Goal: Use online tool/utility: Utilize a website feature to perform a specific function

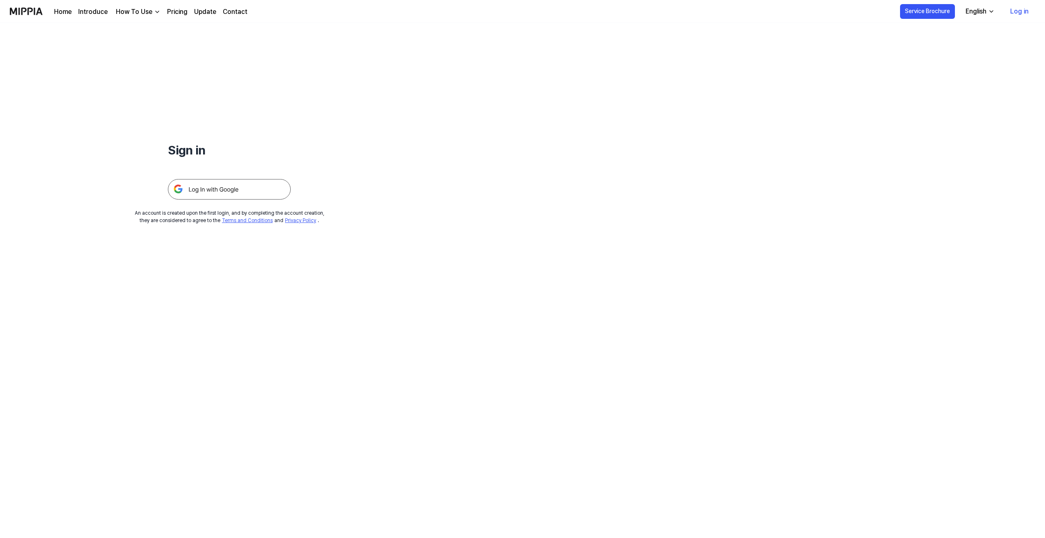
click at [223, 196] on img at bounding box center [229, 189] width 123 height 20
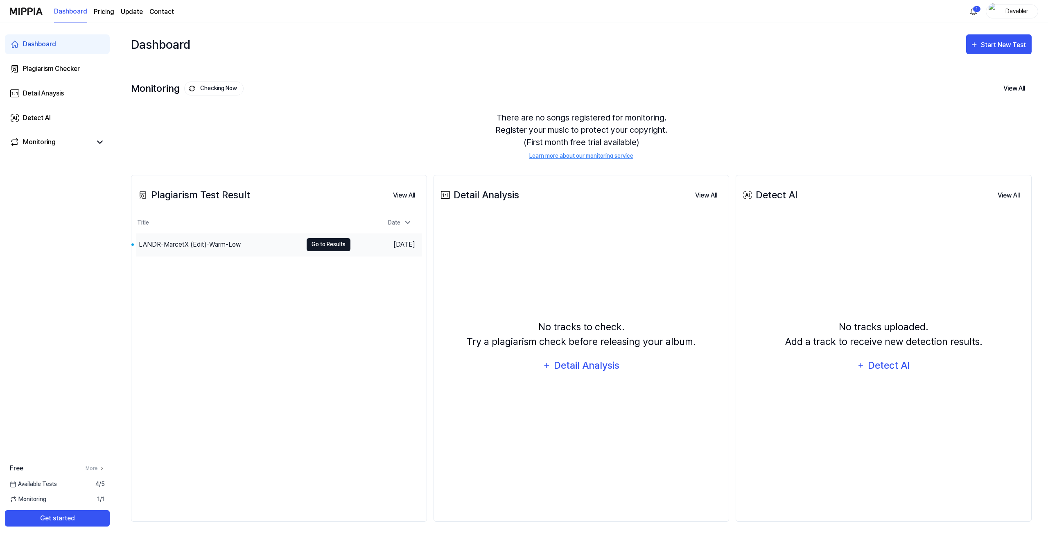
click at [310, 242] on button "Go to Results" at bounding box center [329, 244] width 44 height 13
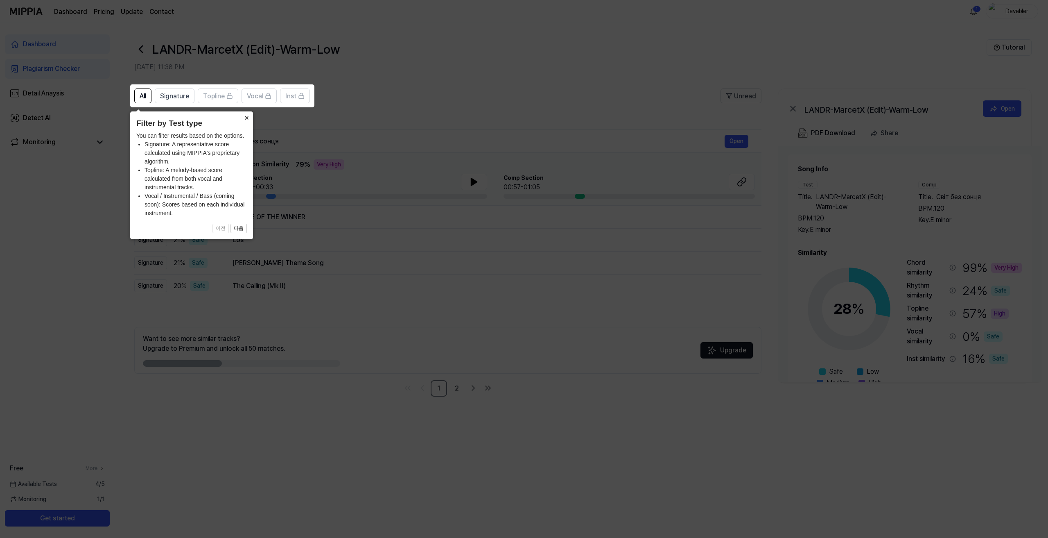
click at [242, 116] on button "×" at bounding box center [246, 116] width 13 height 11
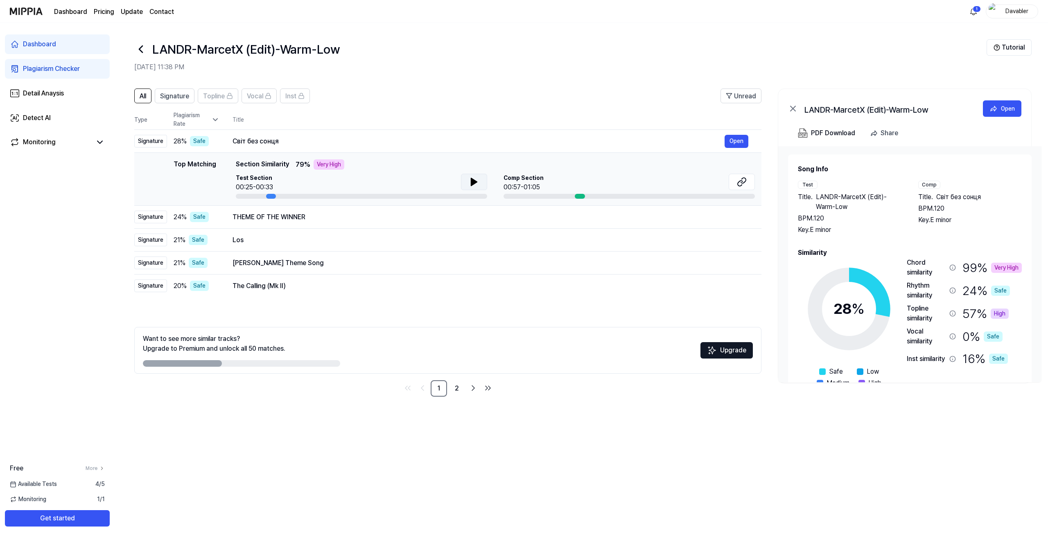
click at [473, 181] on icon at bounding box center [474, 181] width 6 height 7
drag, startPoint x: 640, startPoint y: 181, endPoint x: 595, endPoint y: 189, distance: 46.1
click at [640, 181] on div "Comp Section 00:57-01:05" at bounding box center [629, 183] width 251 height 18
click at [576, 197] on div at bounding box center [580, 196] width 10 height 5
click at [577, 196] on div at bounding box center [580, 196] width 10 height 5
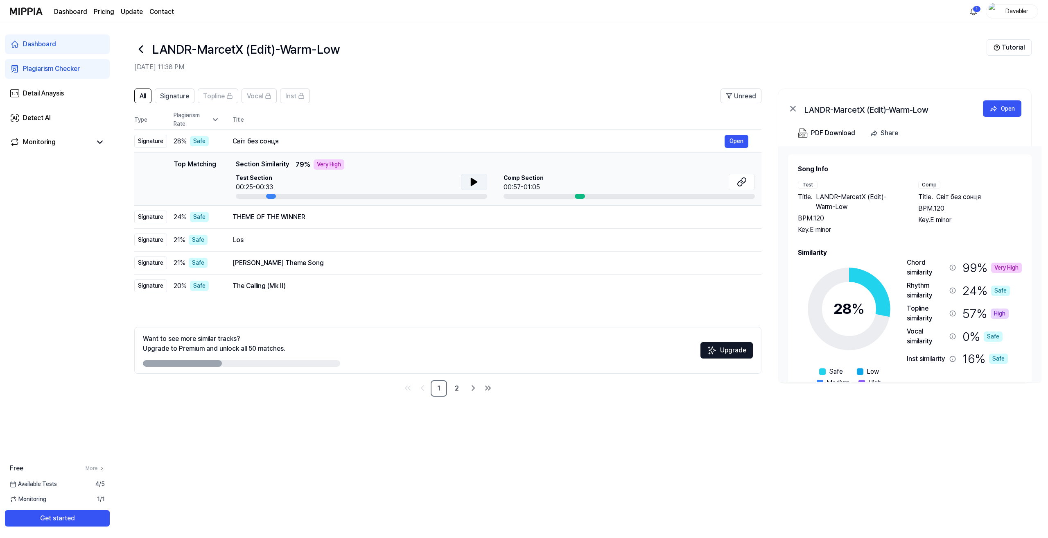
click at [515, 176] on span "Comp Section" at bounding box center [524, 178] width 40 height 9
click at [730, 141] on button "Open" at bounding box center [737, 141] width 24 height 13
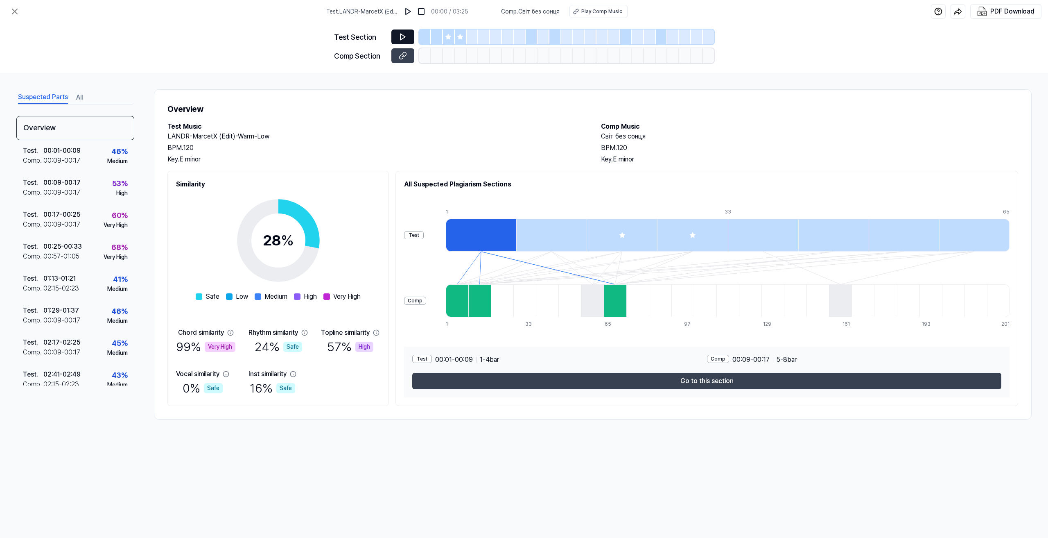
click at [398, 37] on button at bounding box center [402, 36] width 23 height 15
click at [408, 11] on img at bounding box center [408, 11] width 8 height 8
click at [408, 11] on img at bounding box center [409, 11] width 8 height 8
click at [399, 37] on icon at bounding box center [403, 37] width 8 height 8
click at [451, 38] on icon at bounding box center [448, 37] width 7 height 7
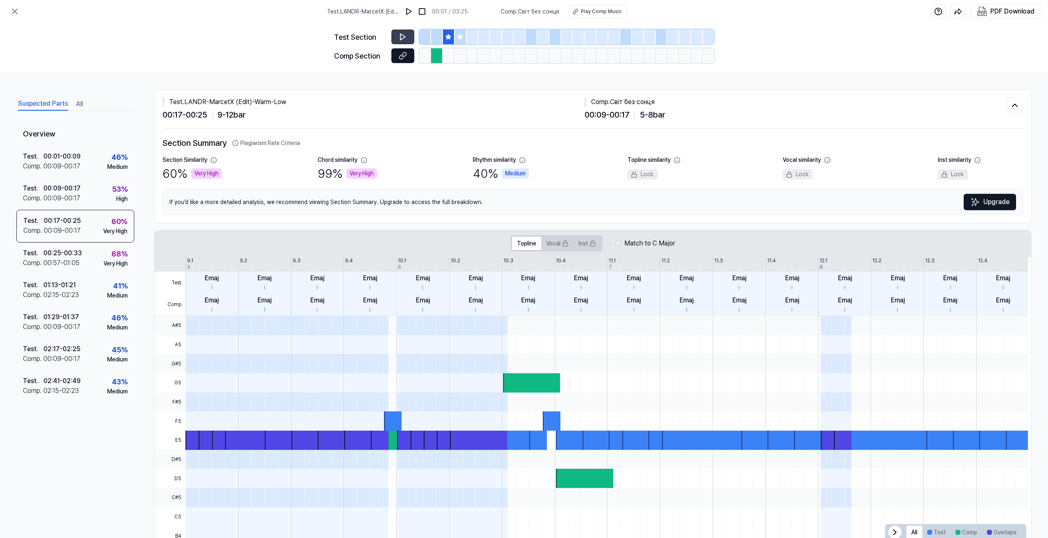
click at [404, 52] on icon at bounding box center [403, 56] width 8 height 8
click at [456, 39] on div at bounding box center [461, 36] width 12 height 15
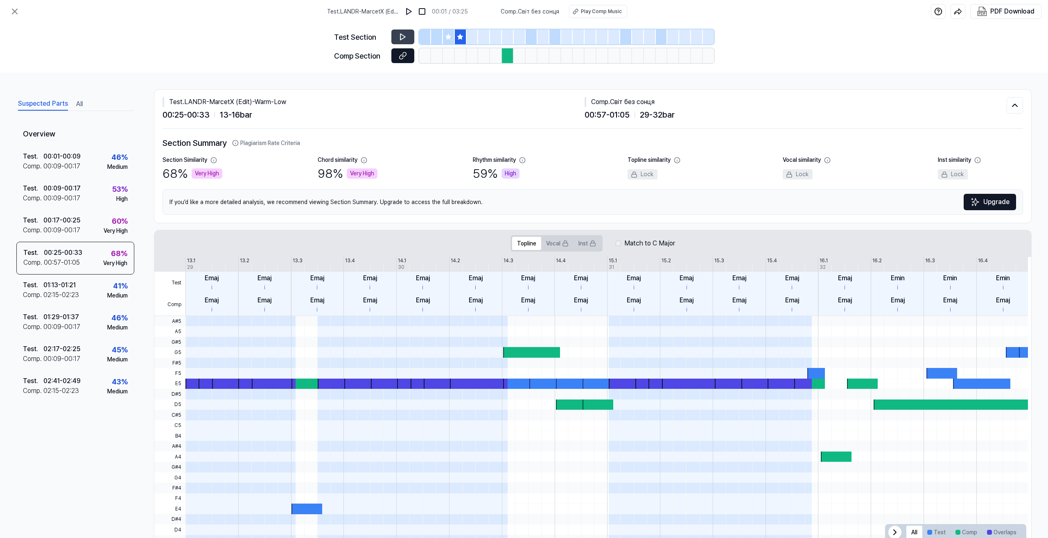
click at [404, 58] on icon at bounding box center [403, 56] width 8 height 8
click at [529, 32] on div at bounding box center [532, 36] width 12 height 15
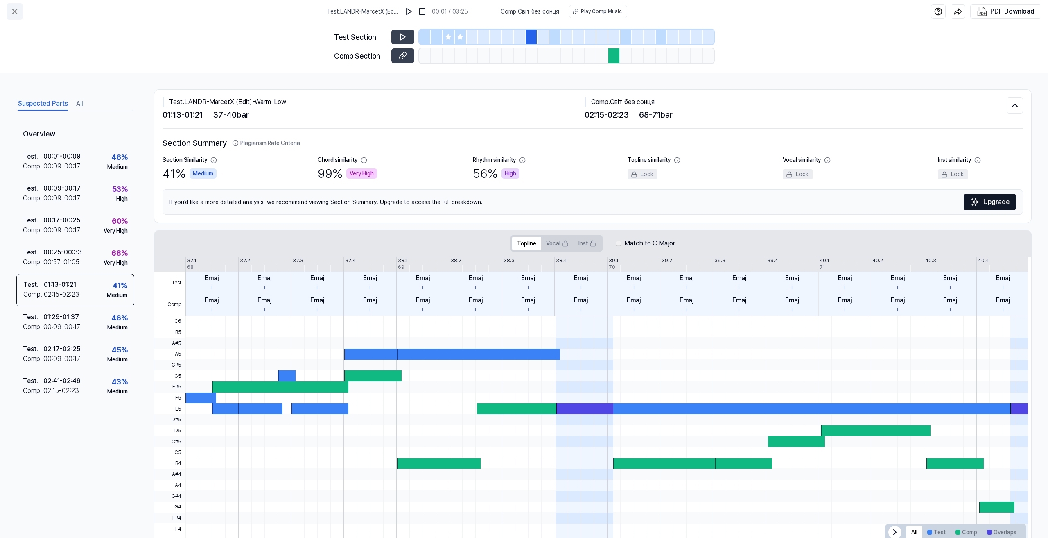
click at [15, 7] on button at bounding box center [15, 11] width 16 height 16
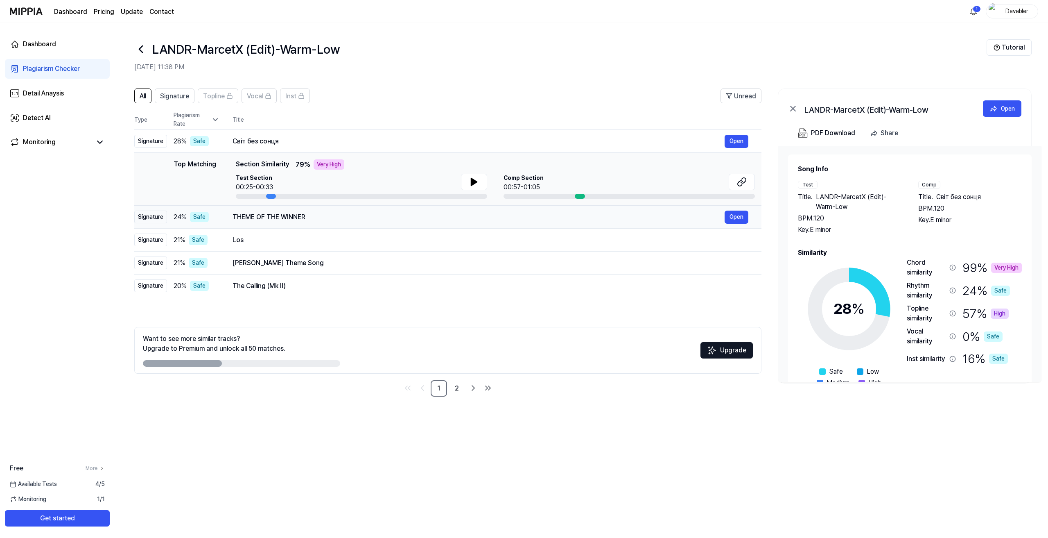
click at [209, 215] on div "24 % Safe" at bounding box center [197, 217] width 46 height 10
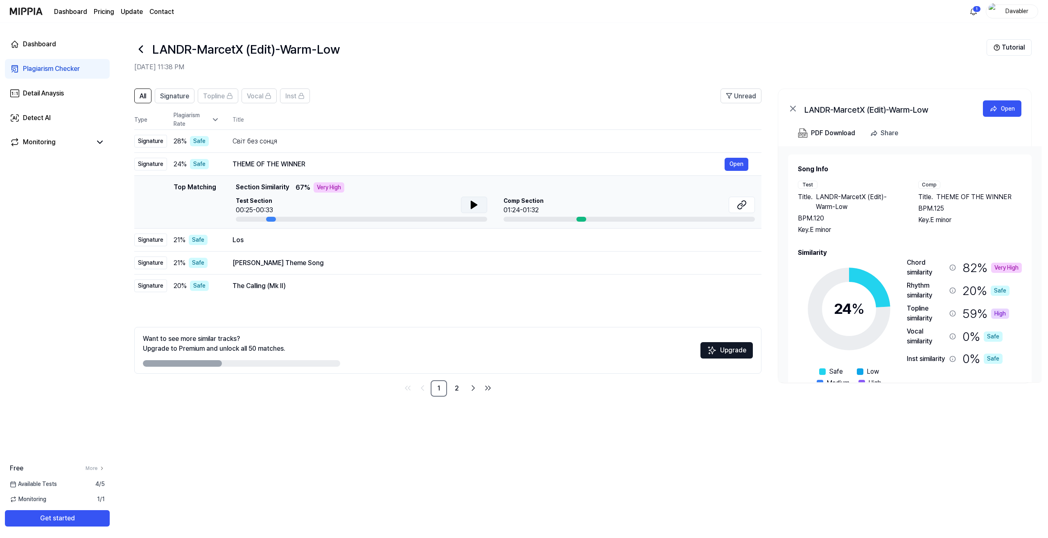
click at [468, 202] on button at bounding box center [474, 205] width 26 height 16
click at [741, 208] on icon at bounding box center [742, 205] width 10 height 10
click at [467, 203] on button at bounding box center [474, 205] width 26 height 16
click at [470, 389] on icon "Go to next page" at bounding box center [473, 388] width 10 height 10
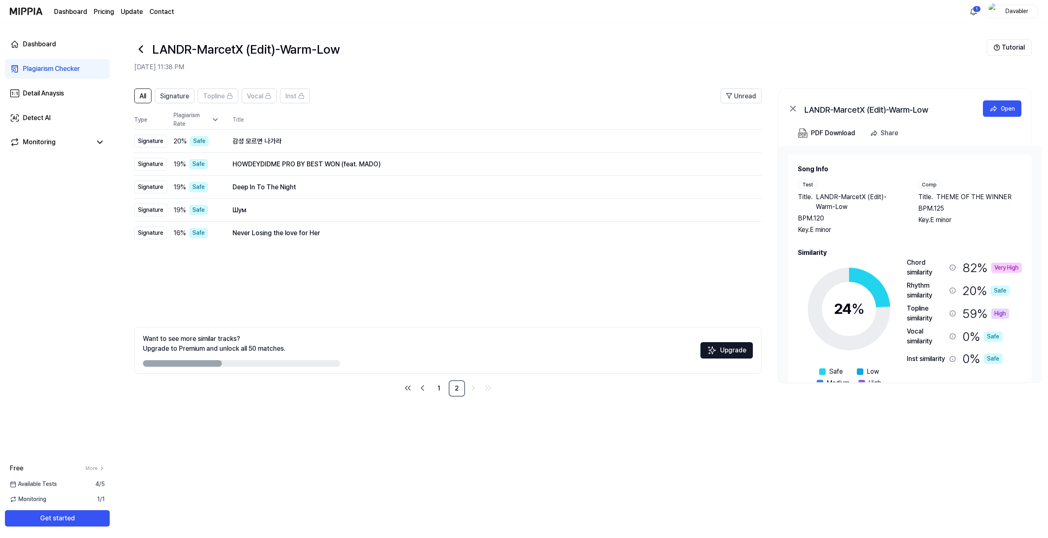
click at [133, 52] on header "LANDR-MarcetX (Edit)-Warm-Low Aug 20, 2025, 11:38 PM Tutorial" at bounding box center [581, 51] width 933 height 57
click at [137, 50] on icon at bounding box center [140, 49] width 13 height 13
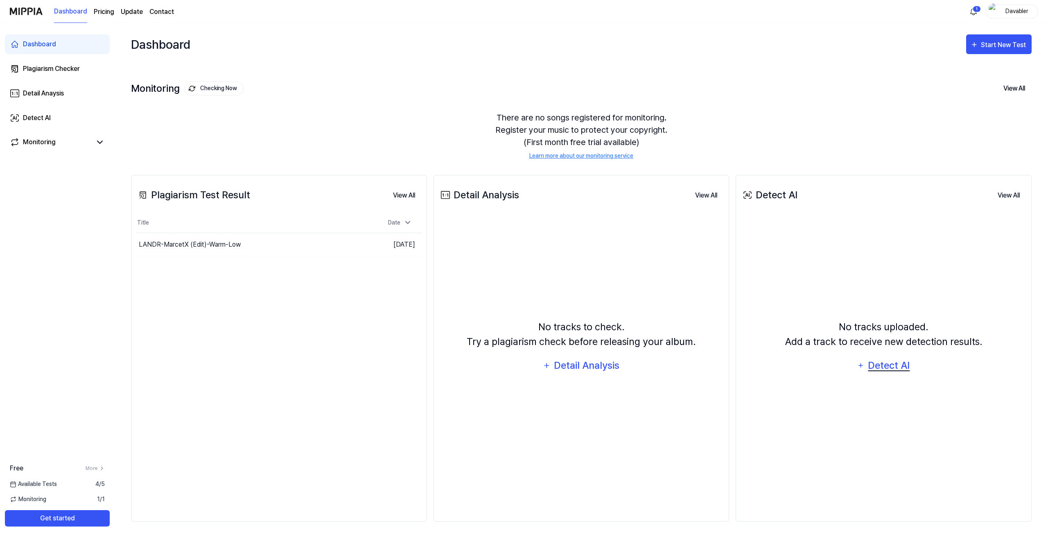
click at [886, 364] on div "Detect AI" at bounding box center [889, 365] width 44 height 16
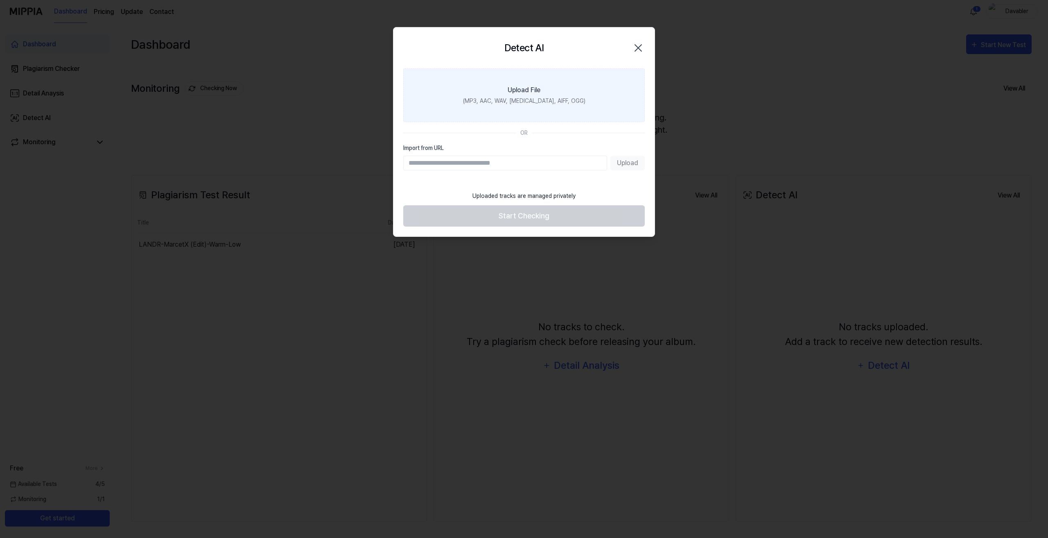
click at [532, 88] on div "Upload File" at bounding box center [524, 90] width 33 height 10
click at [0, 0] on input "Upload File (MP3, AAC, WAV, [MEDICAL_DATA], AIFF, OGG)" at bounding box center [0, 0] width 0 height 0
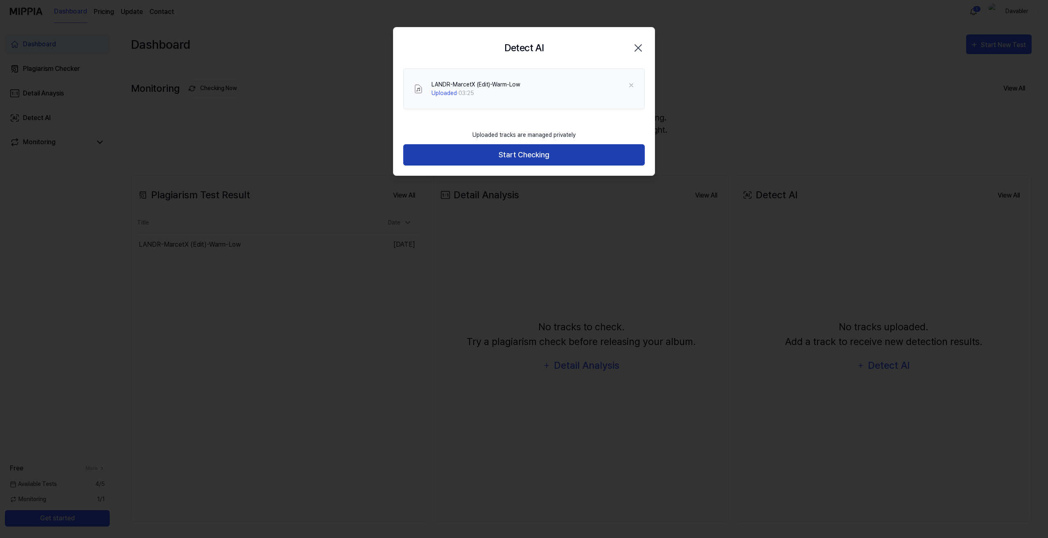
click at [577, 150] on button "Start Checking" at bounding box center [524, 155] width 242 height 22
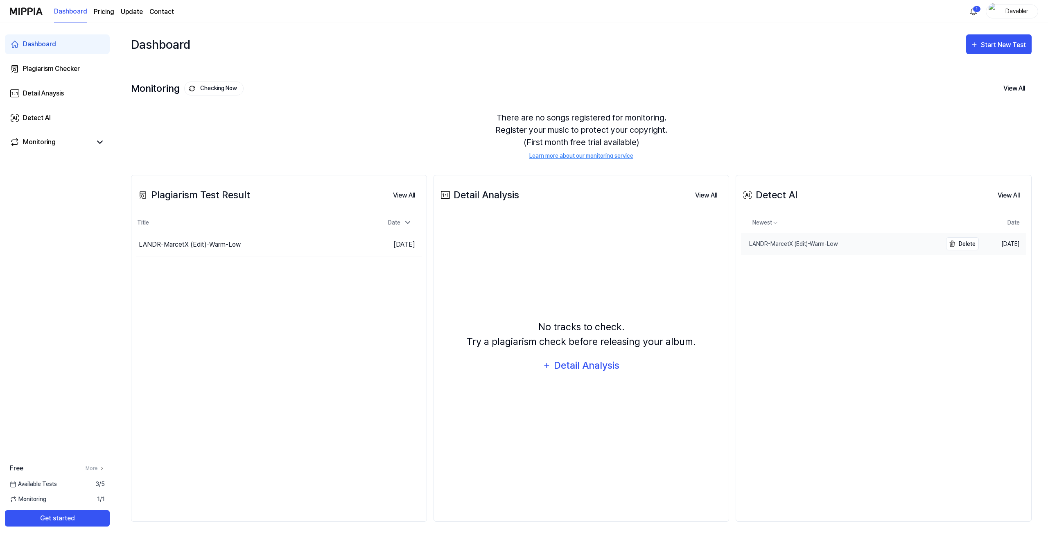
click at [795, 244] on div "LANDR-MarcetX (Edit)-Warm-Low" at bounding box center [789, 244] width 97 height 9
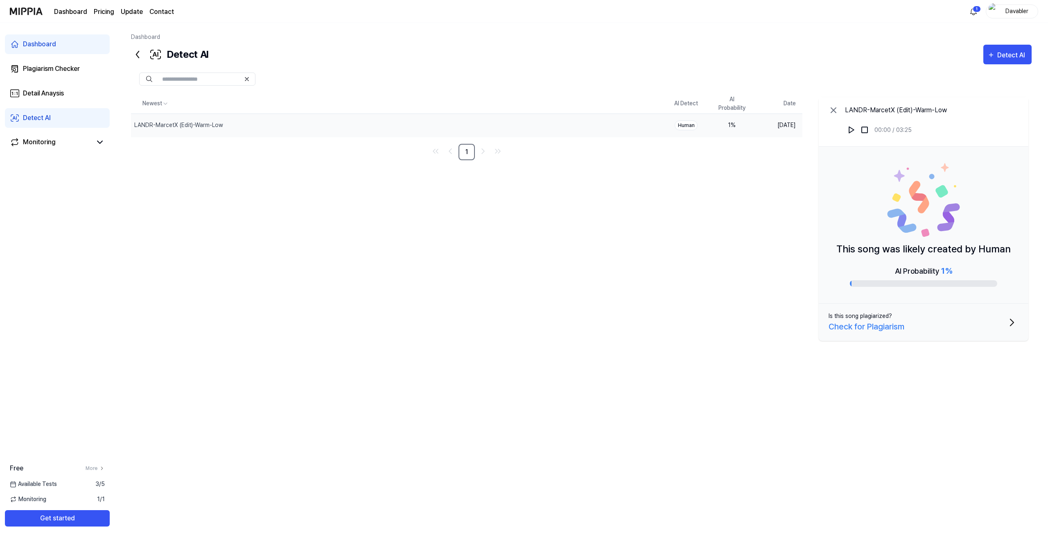
click at [731, 123] on div "1 %" at bounding box center [732, 125] width 33 height 9
click at [723, 125] on div "1 %" at bounding box center [732, 125] width 33 height 9
click at [731, 125] on div "1 %" at bounding box center [732, 125] width 33 height 9
click at [970, 10] on html "Dashboard Pricing Update Contact 1 Davabler Dashboard Plagiarism Checker Detail…" at bounding box center [524, 269] width 1048 height 538
